Goal: Transaction & Acquisition: Purchase product/service

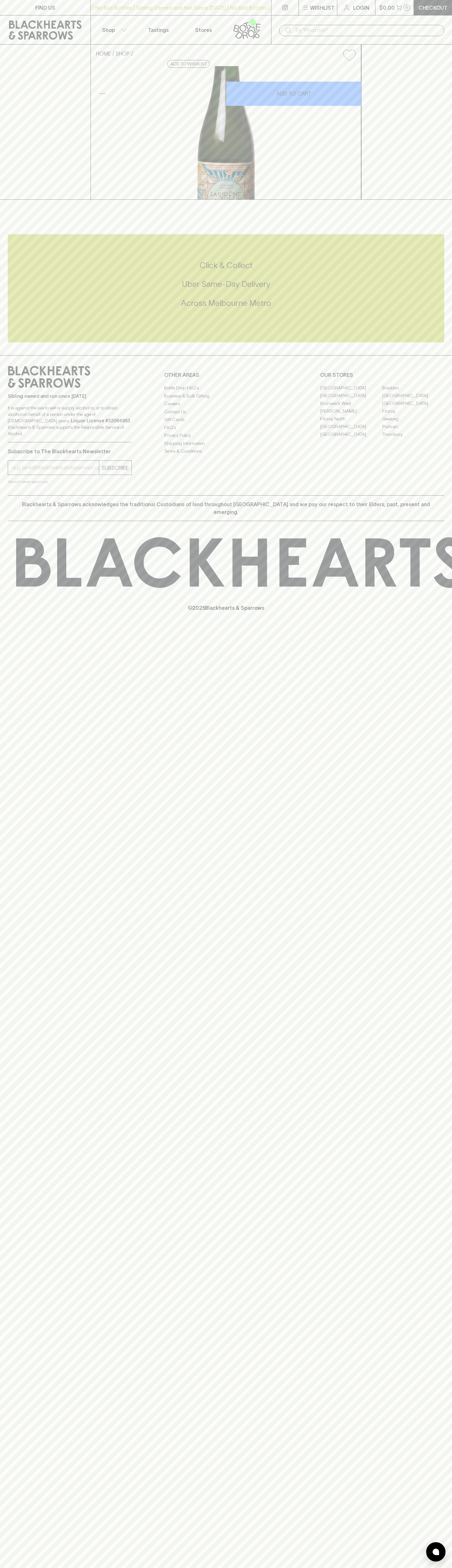
click at [409, 12] on button "$0.00 0" at bounding box center [394, 7] width 38 height 15
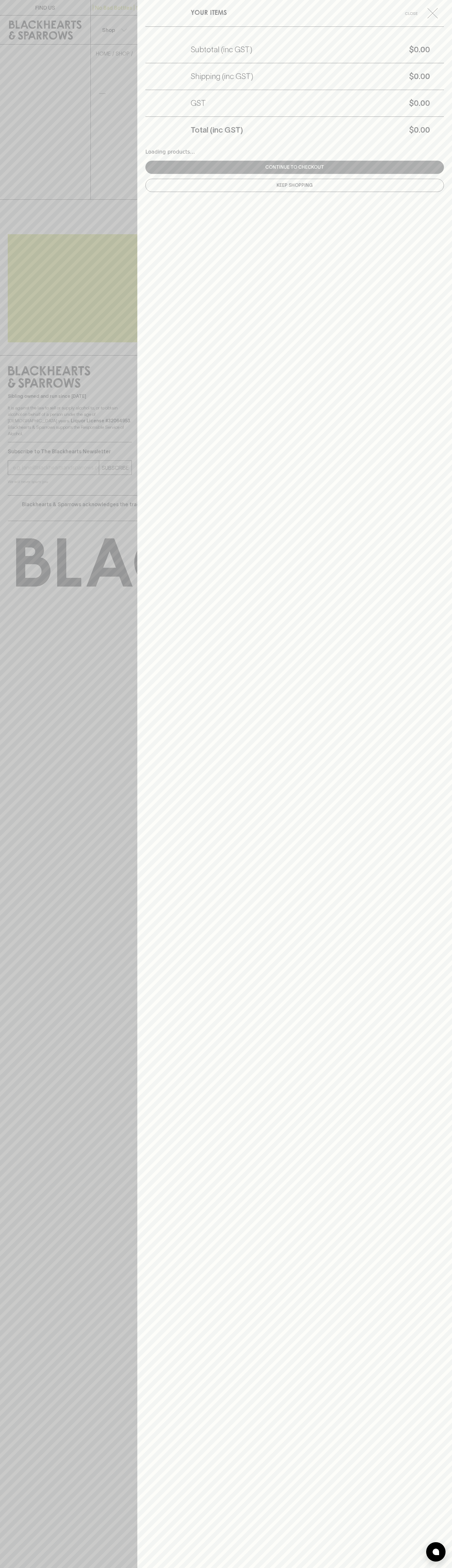
click at [422, 1415] on div "YOUR ITEMS Close Subtotal (inc GST) $0.00 Shipping (inc GST) $0.00 GST $0.00 To…" at bounding box center [294, 784] width 314 height 1568
click at [423, 1567] on html "FIND US | No Bad Bottles | Sibling Owned and Run Since 2006 | No Bad Bottles | …" at bounding box center [226, 784] width 452 height 1568
click at [10, 571] on div at bounding box center [226, 784] width 452 height 1568
